Goal: Transaction & Acquisition: Subscribe to service/newsletter

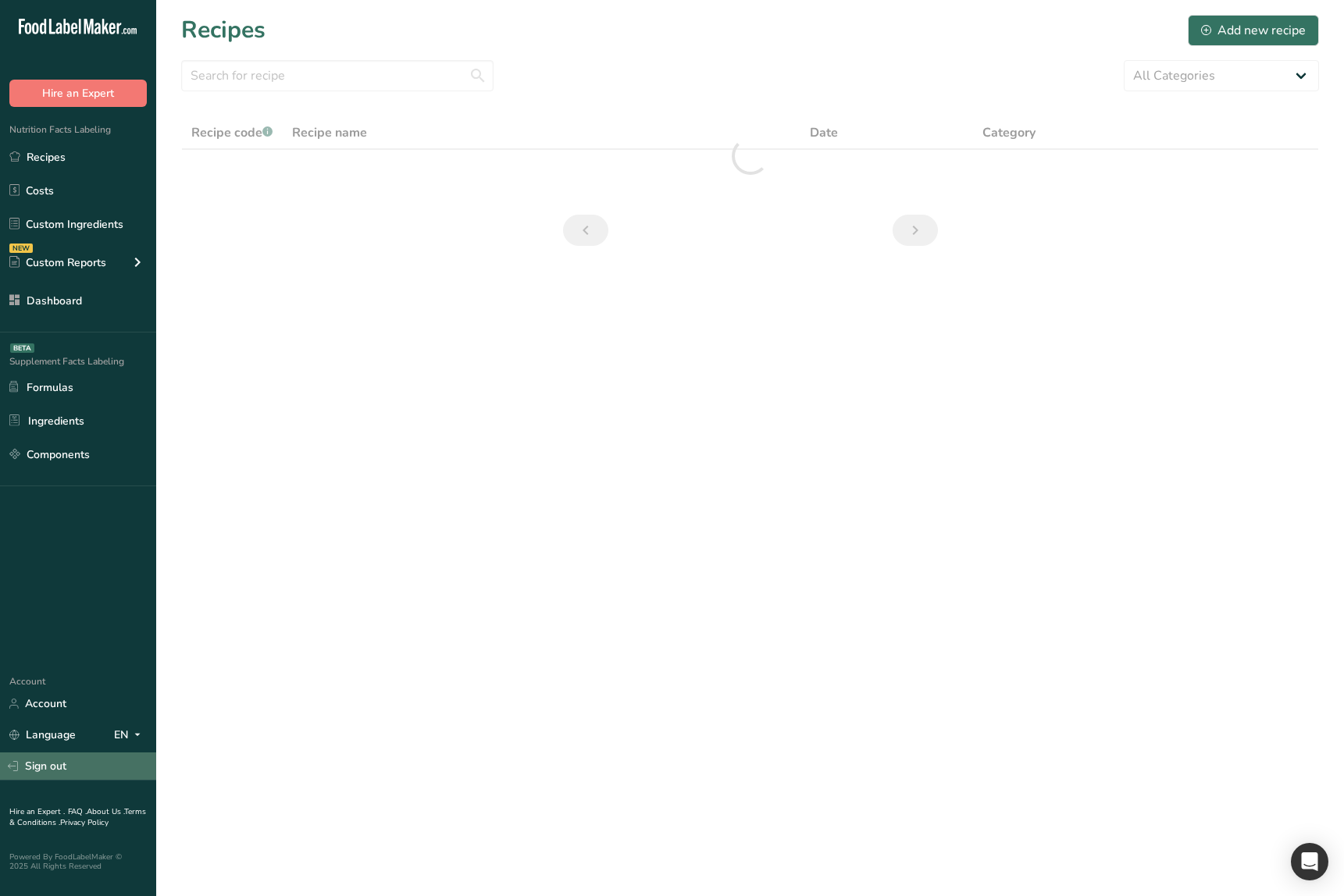
click at [90, 766] on link "Sign out" at bounding box center [78, 766] width 156 height 28
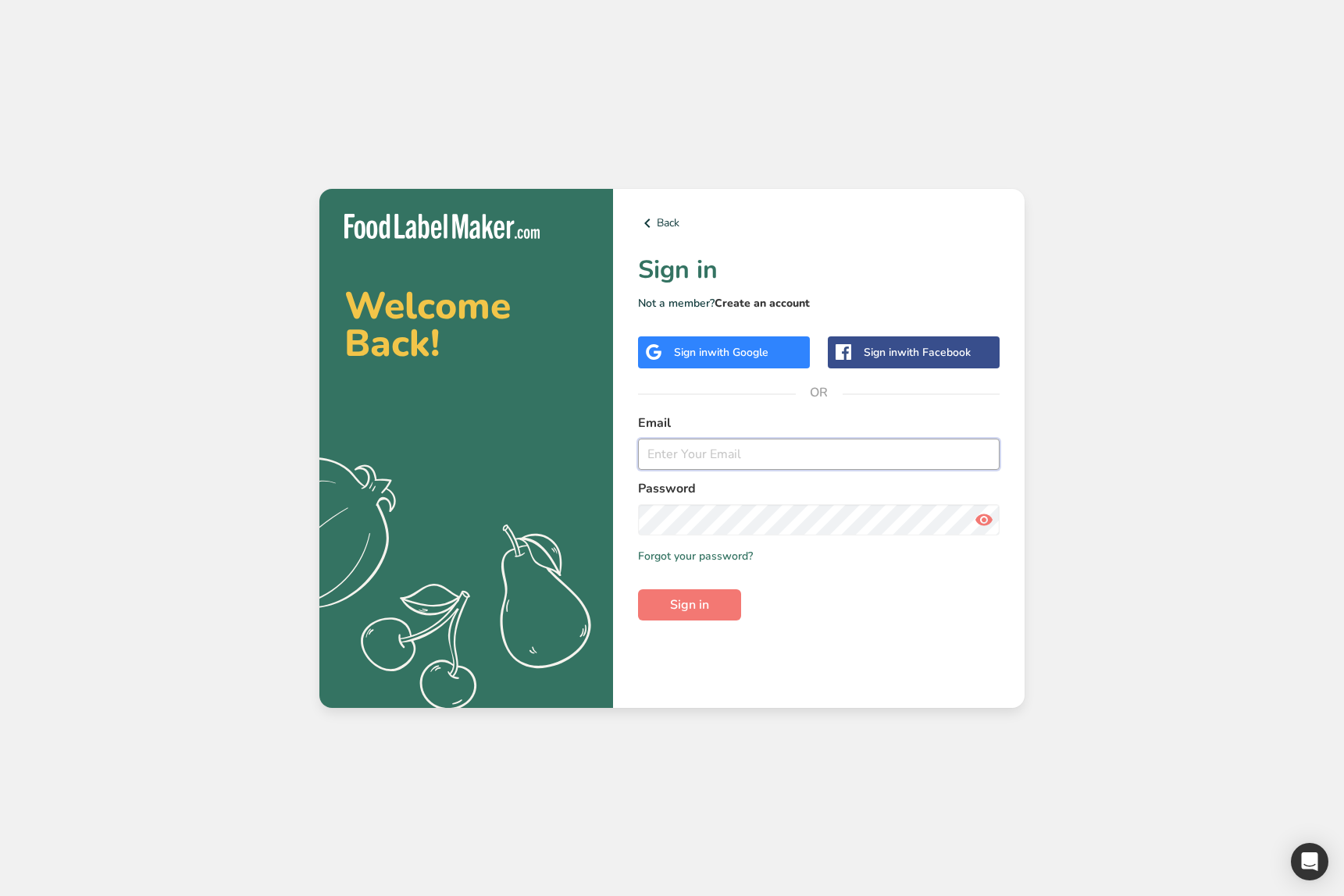
type input "ahmad@foodlabelmaker.com"
click at [774, 305] on link "Create an account" at bounding box center [762, 304] width 95 height 15
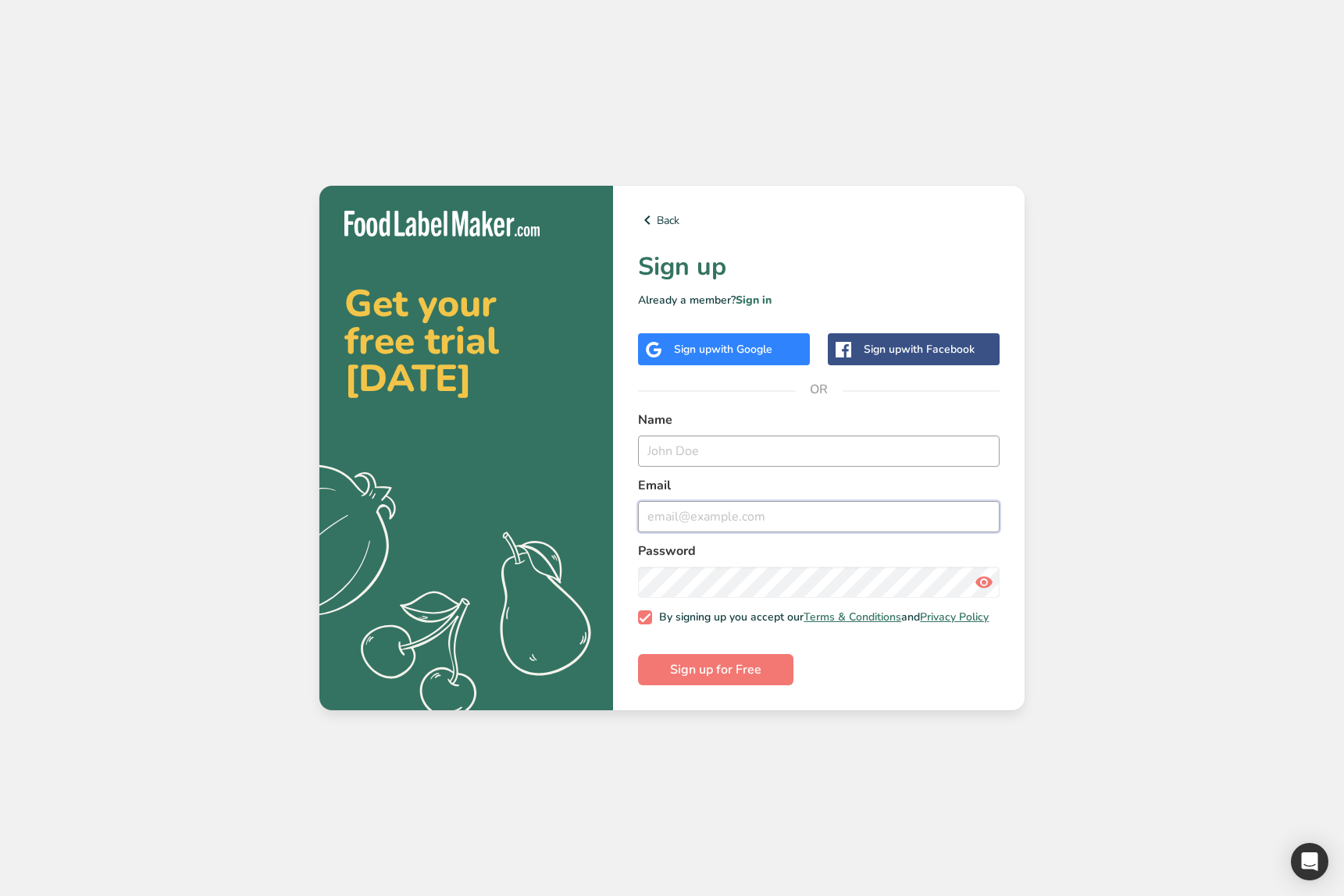
type input "ahmad@foodlabelmaker.com"
click at [706, 447] on input "te" at bounding box center [819, 451] width 362 height 31
type input "test test"
click at [664, 511] on input "ahmad@foodlabelmaker.com" at bounding box center [819, 516] width 362 height 31
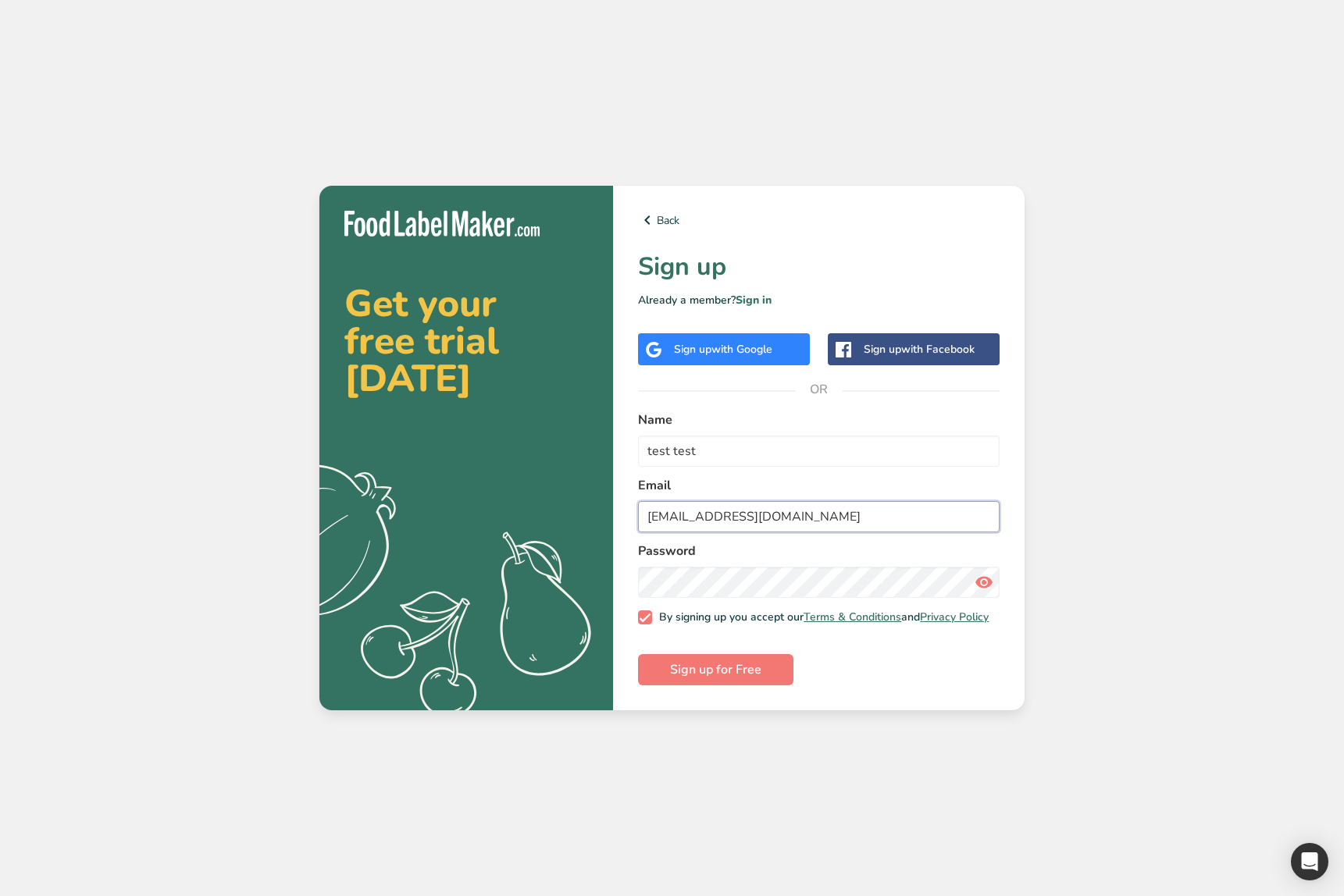
click at [696, 511] on input "test@footdlabelmaker.com" at bounding box center [819, 516] width 362 height 31
type input "test@footestsasdasddlabelmaker.com"
click at [708, 673] on span "Sign up for Free" at bounding box center [716, 670] width 91 height 18
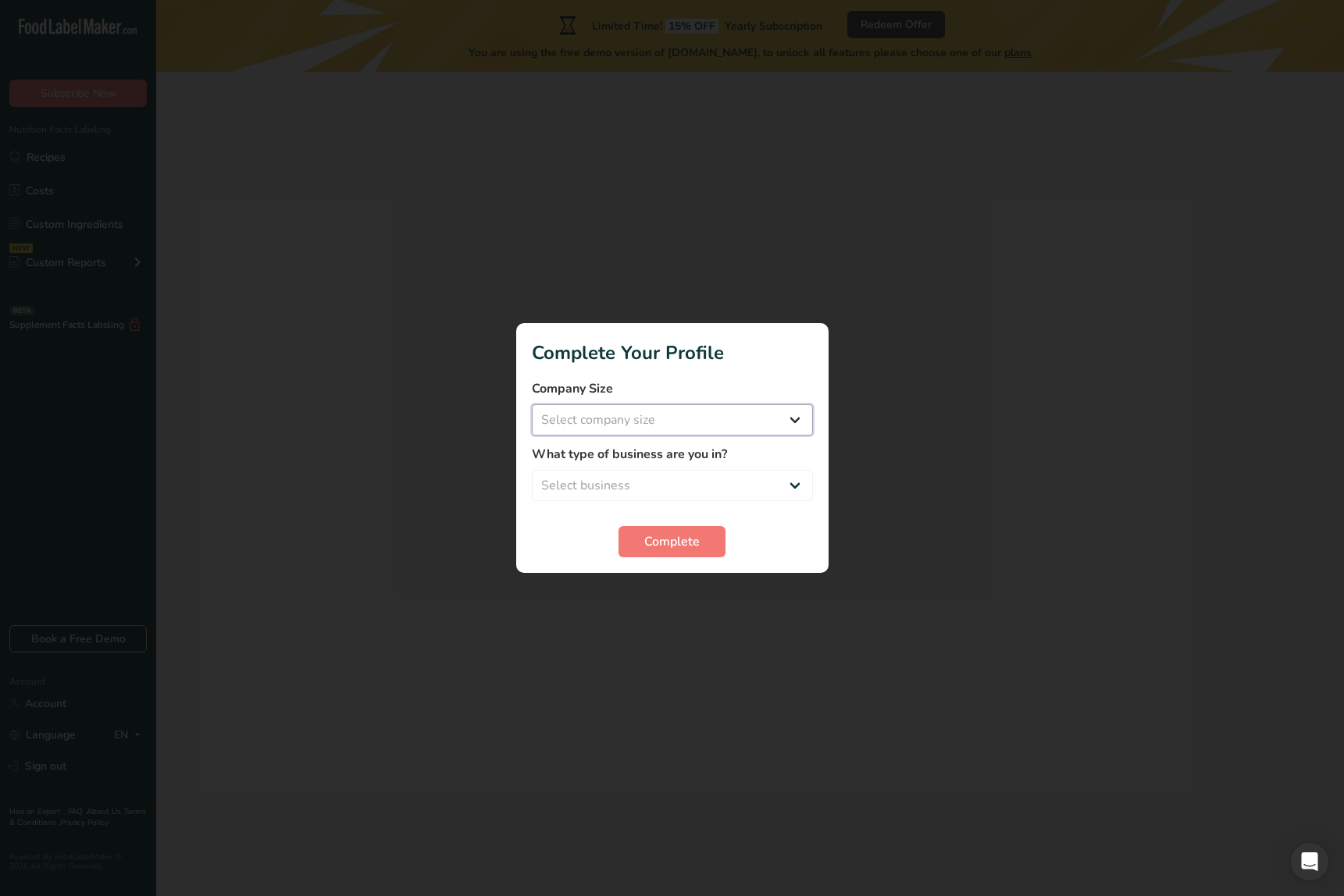
drag, startPoint x: 714, startPoint y: 404, endPoint x: 705, endPoint y: 411, distance: 11.4
click at [710, 405] on select "Select company size" at bounding box center [673, 419] width 281 height 31
click at [702, 412] on select "Select company size" at bounding box center [673, 419] width 281 height 31
click at [700, 422] on select "Select company size Over 500 Employees test 1 1 Fewer than 10 Employees Fewer t…" at bounding box center [673, 419] width 281 height 31
select select "20"
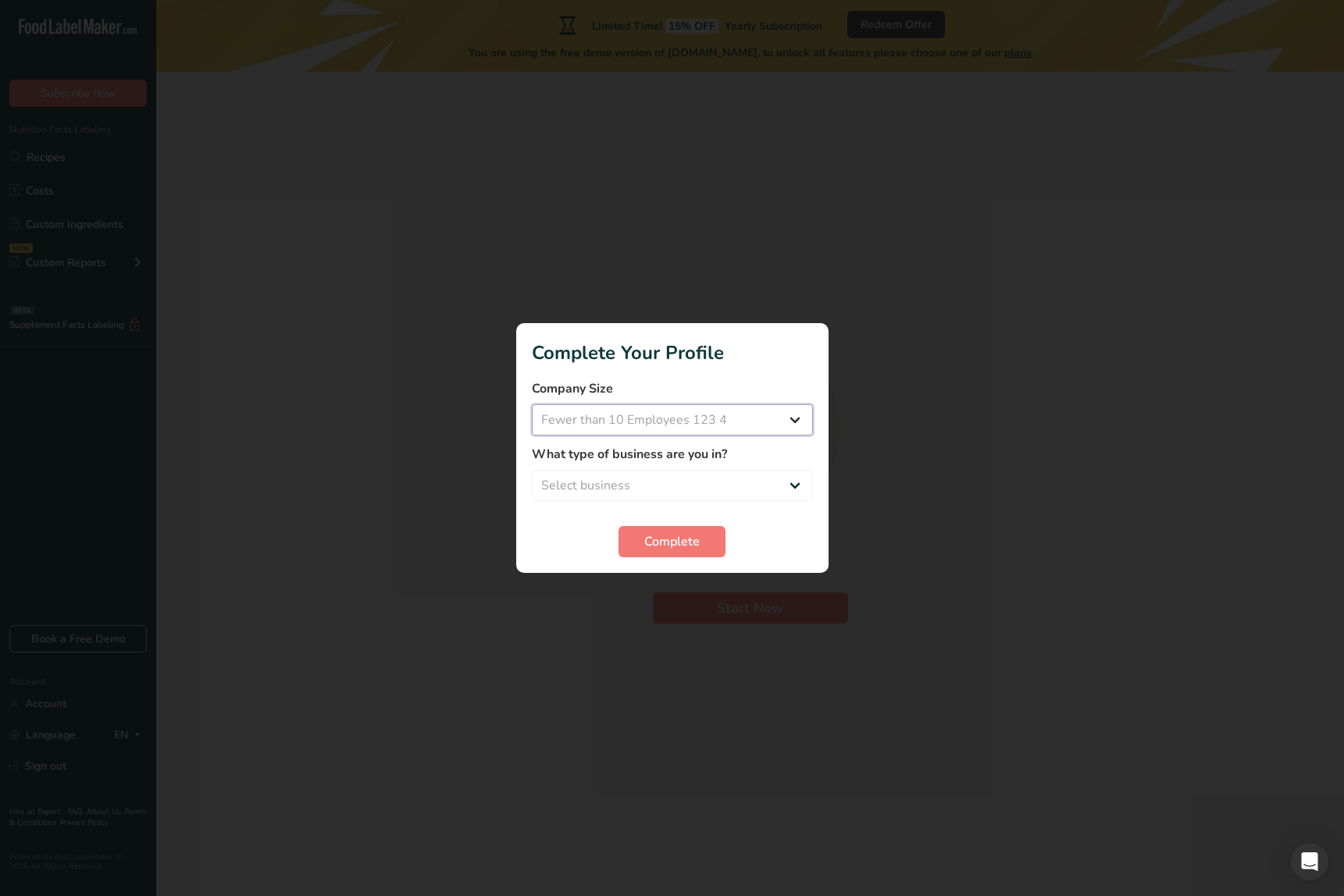
click at [532, 404] on select "Select company size Over 500 Employees test 1 1 Fewer than 10 Employees Fewer t…" at bounding box center [673, 419] width 281 height 31
click at [638, 494] on select "Select business Packaged Food Manufacturer Restaurant & Cafe Bakery Meal Plans …" at bounding box center [673, 485] width 281 height 31
select select "4"
click at [532, 470] on select "Select business Packaged Food Manufacturer Restaurant & Cafe Bakery Meal Plans …" at bounding box center [673, 485] width 281 height 31
click at [669, 545] on span "Complete" at bounding box center [672, 542] width 55 height 18
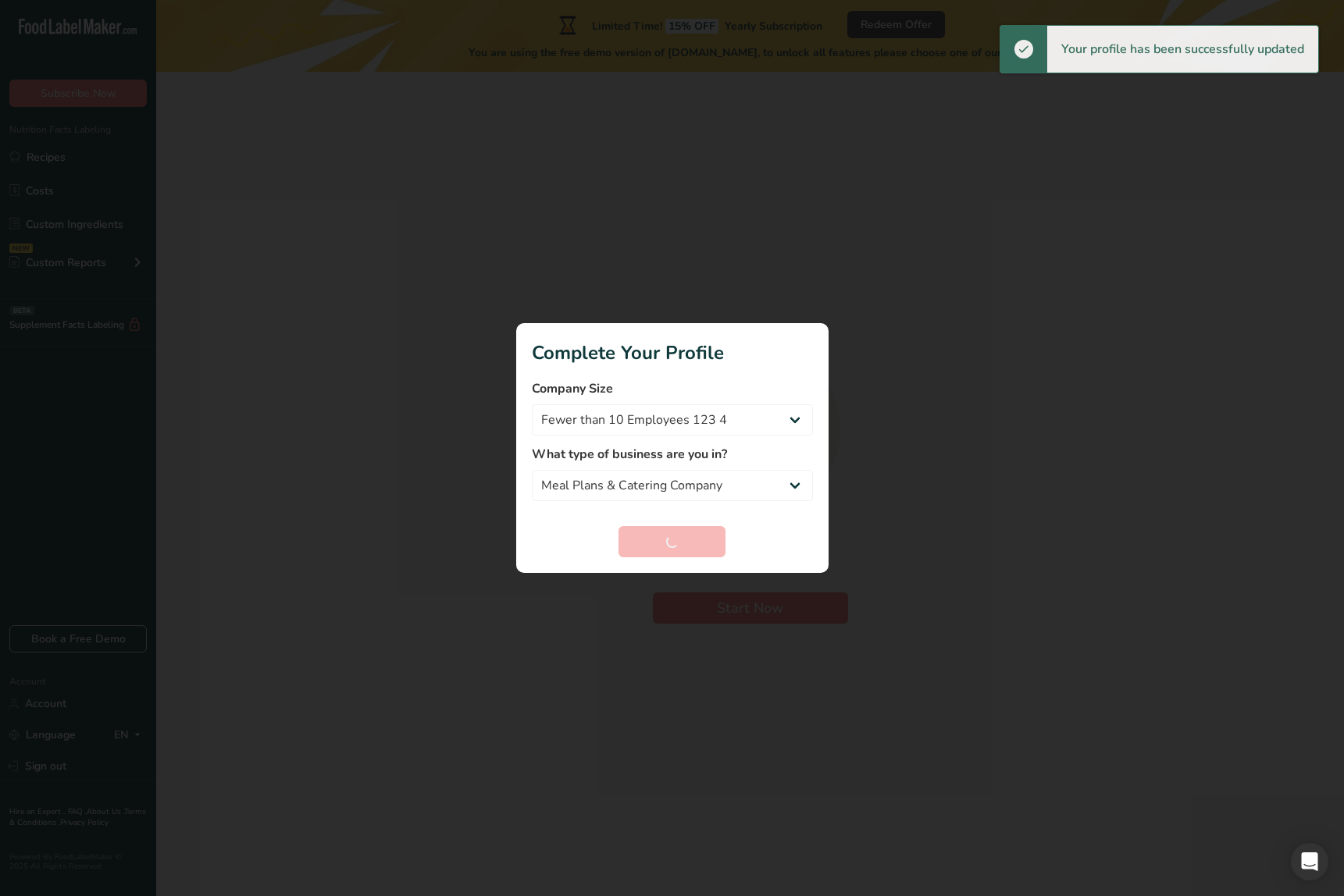
click at [367, 440] on div at bounding box center [672, 448] width 1344 height 896
click at [337, 462] on div at bounding box center [672, 448] width 1344 height 896
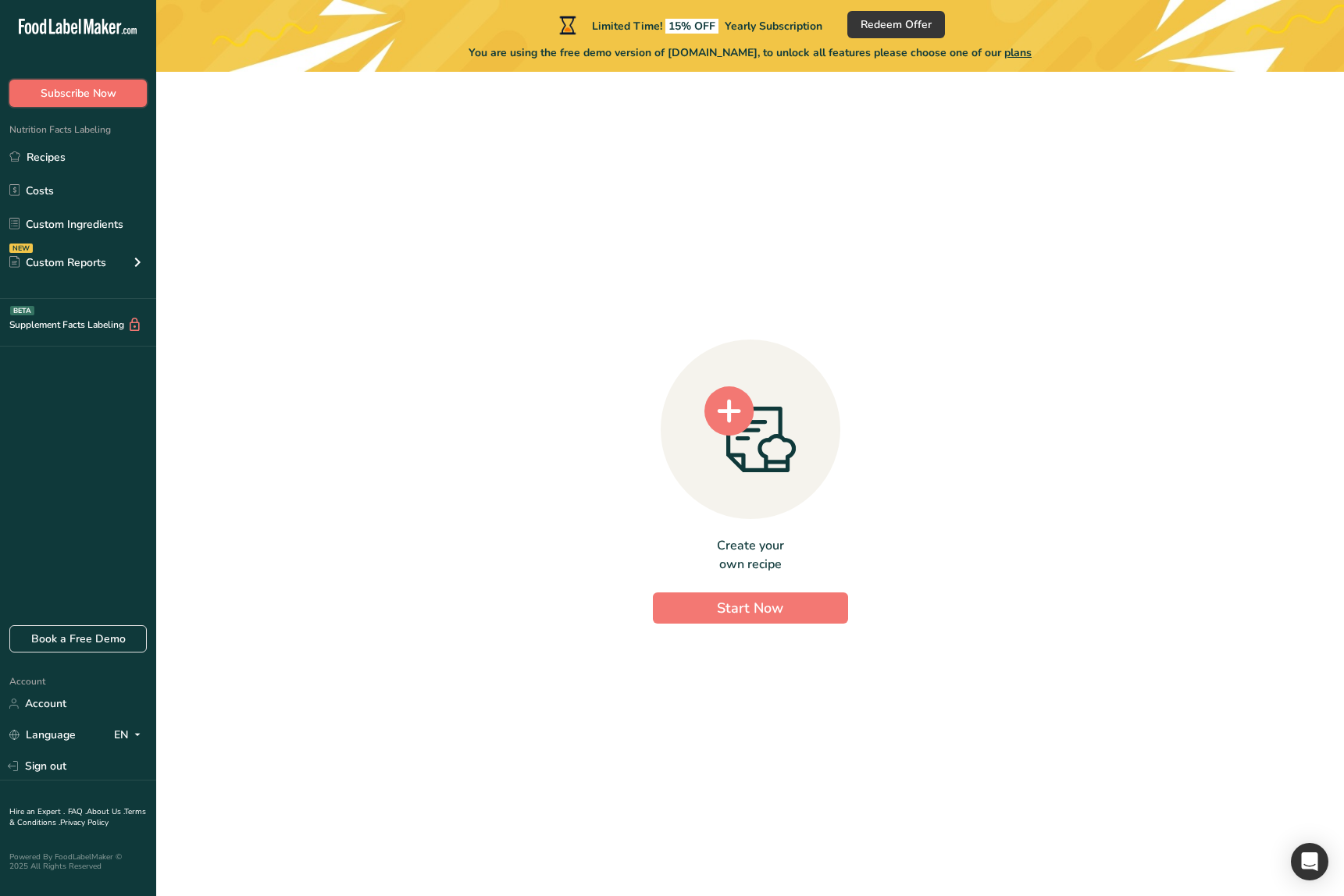
click at [115, 91] on span "Subscribe Now" at bounding box center [79, 94] width 76 height 17
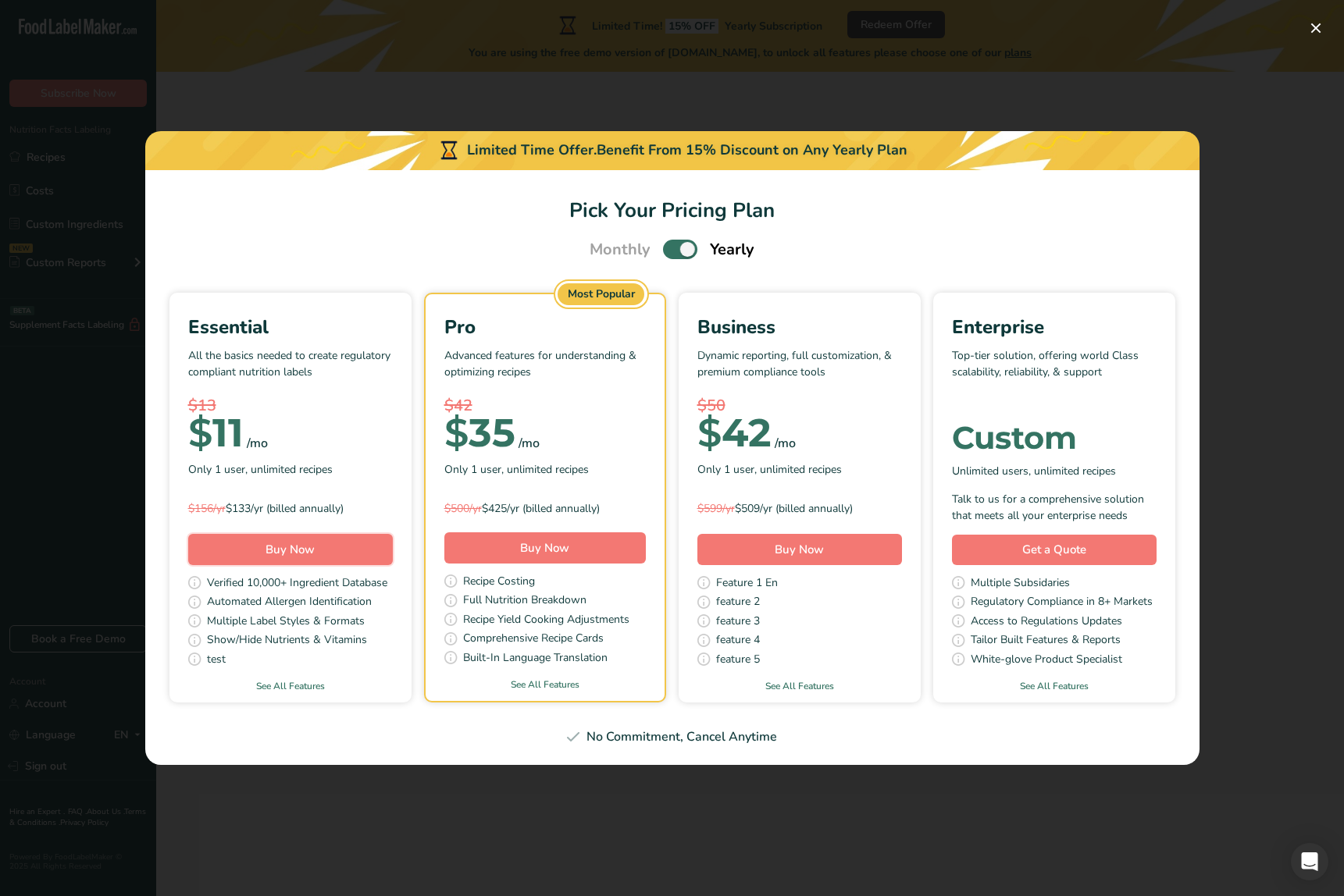
drag, startPoint x: 321, startPoint y: 539, endPoint x: 335, endPoint y: 538, distance: 14.0
click at [321, 539] on button "Buy Now" at bounding box center [290, 549] width 205 height 31
